Goal: Obtain resource: Download file/media

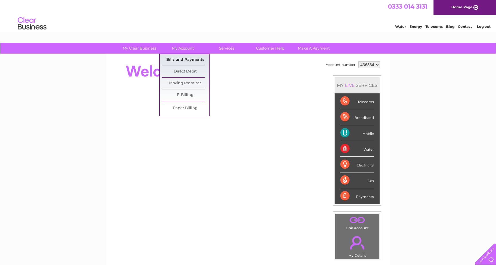
click at [187, 57] on link "Bills and Payments" at bounding box center [185, 59] width 47 height 11
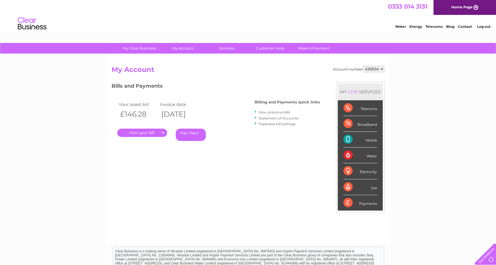
click at [272, 112] on link "View previous bills" at bounding box center [274, 112] width 32 height 4
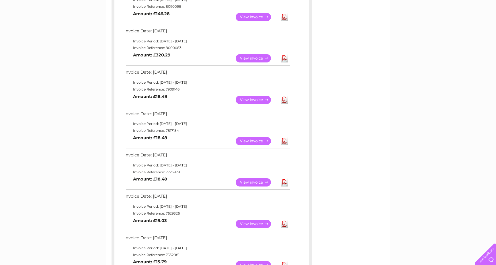
scroll to position [127, 0]
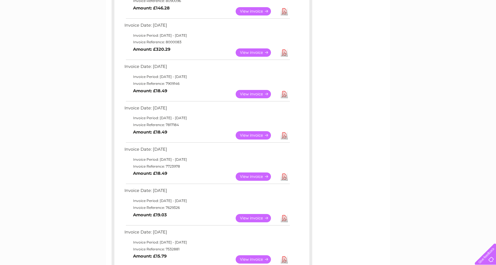
click at [254, 135] on link "View" at bounding box center [256, 135] width 42 height 8
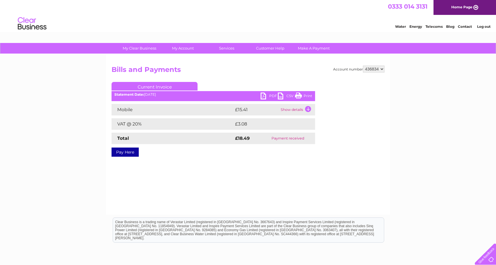
click at [267, 97] on link "PDF" at bounding box center [268, 97] width 17 height 8
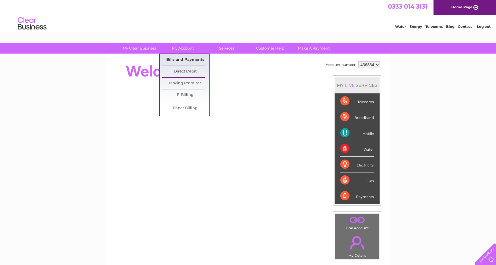
click at [181, 58] on link "Bills and Payments" at bounding box center [185, 59] width 47 height 11
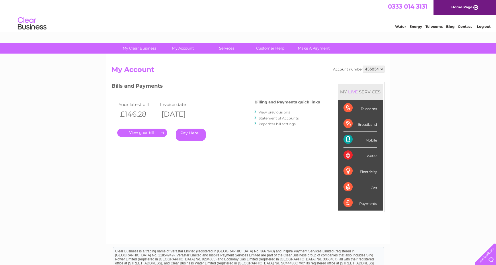
click at [270, 113] on link "View previous bills" at bounding box center [274, 112] width 32 height 4
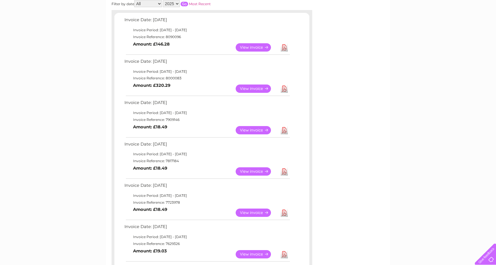
scroll to position [91, 0]
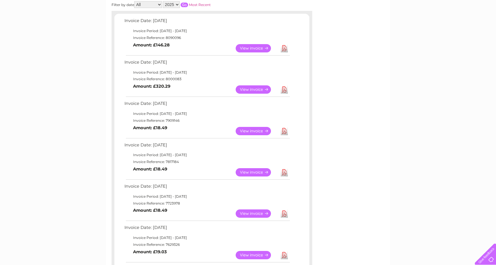
click at [248, 173] on link "View" at bounding box center [256, 172] width 42 height 8
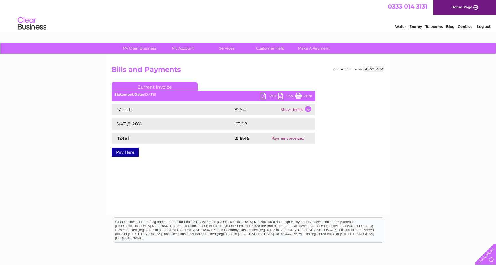
click at [267, 96] on link "PDF" at bounding box center [268, 97] width 17 height 8
